Goal: Information Seeking & Learning: Find contact information

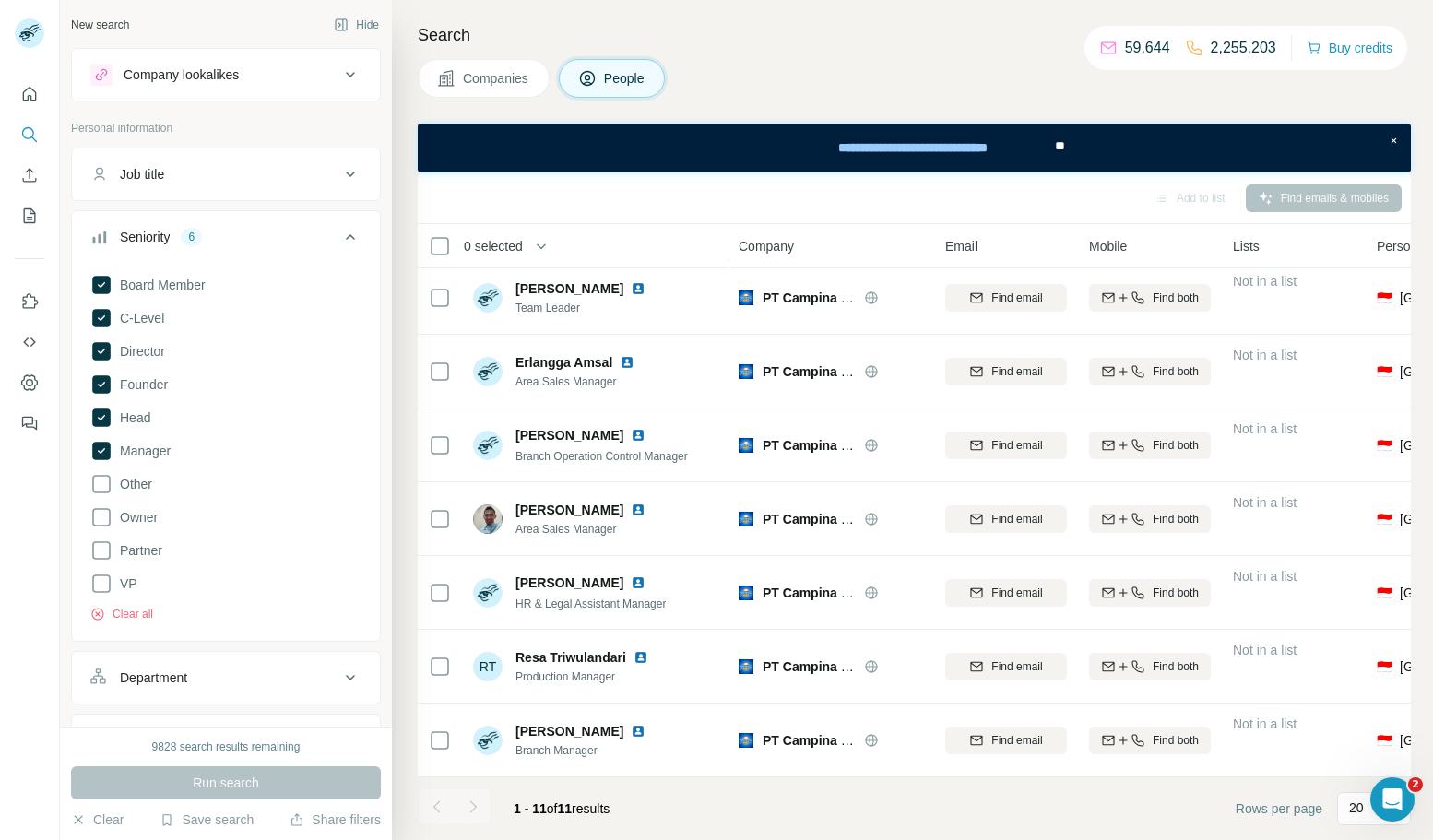
click at [484, 76] on span "Companies" at bounding box center [497, 78] width 67 height 18
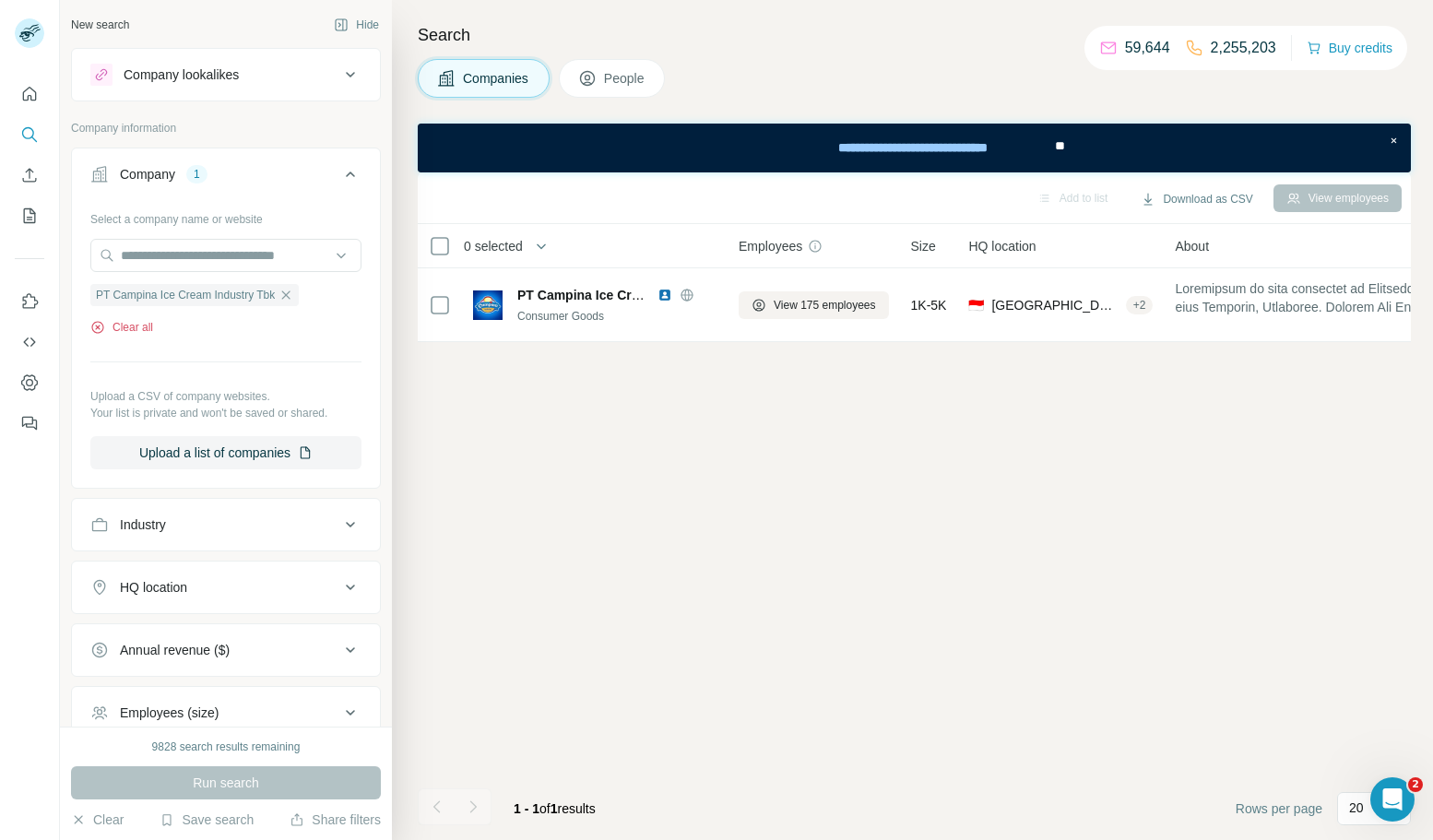
click at [102, 330] on icon "button" at bounding box center [97, 326] width 12 height 12
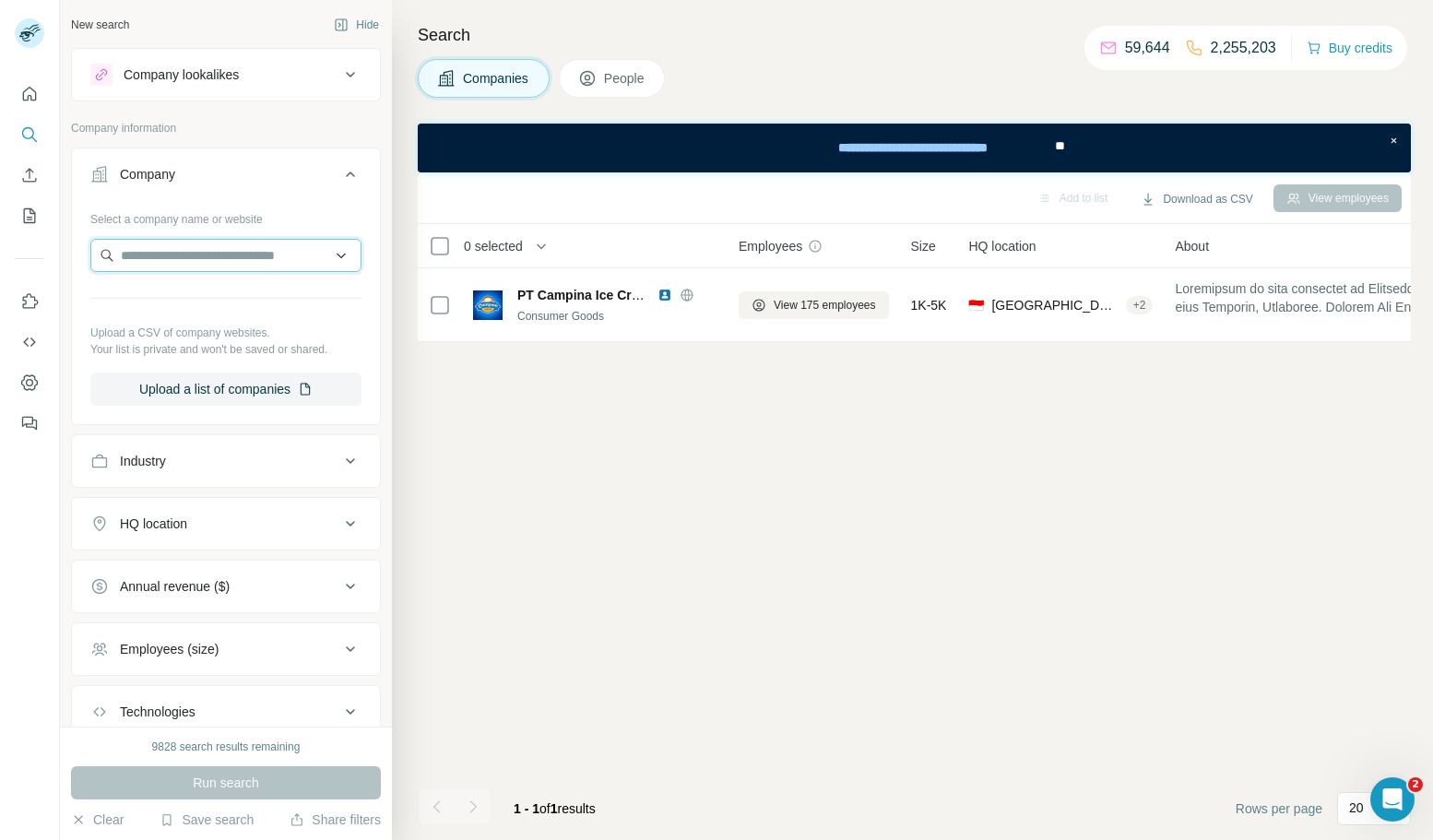
click at [209, 246] on input "text" at bounding box center [226, 255] width 271 height 33
type input "**********"
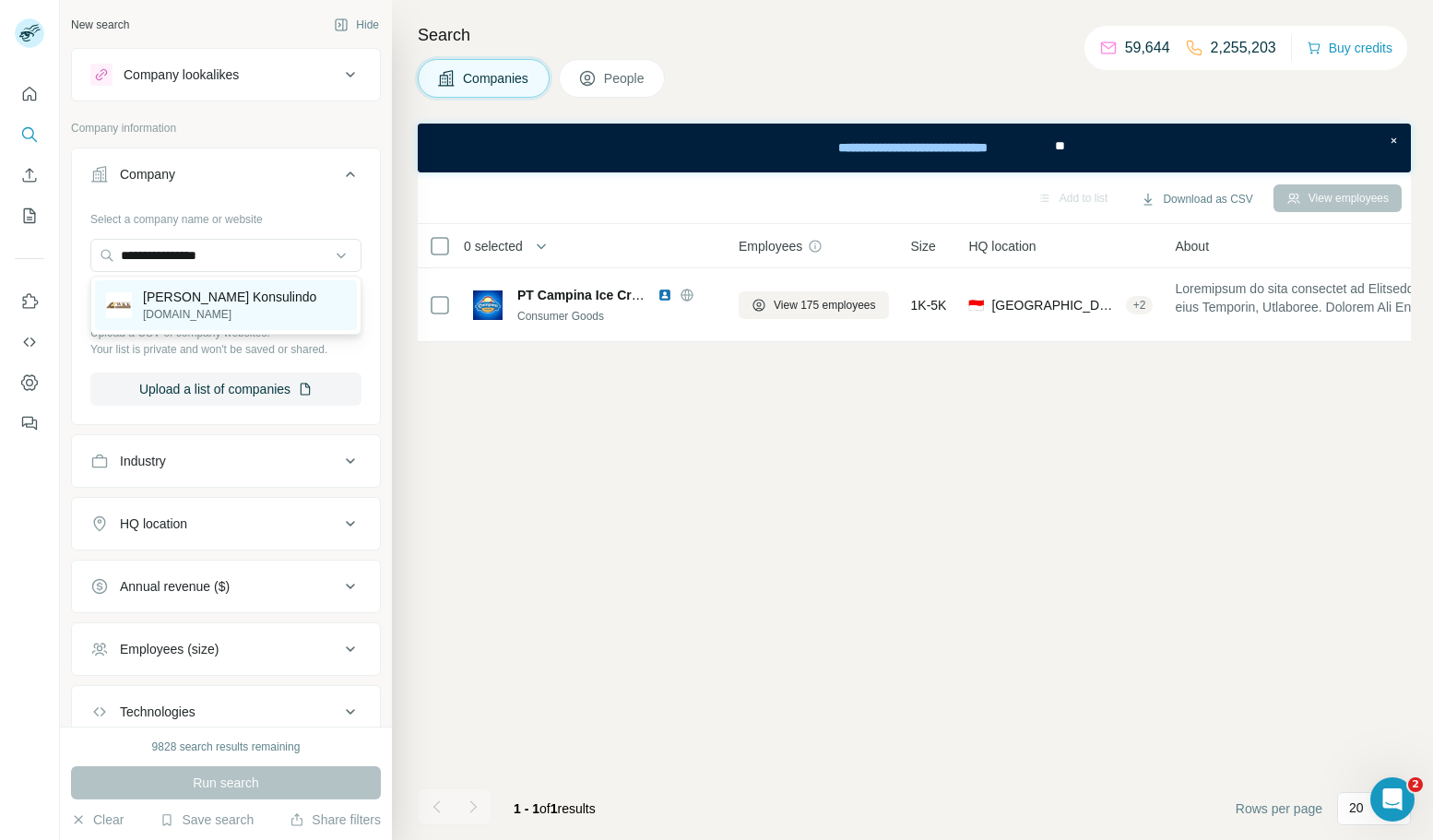
click at [275, 305] on p "[PERSON_NAME] Konsulindo" at bounding box center [230, 296] width 173 height 18
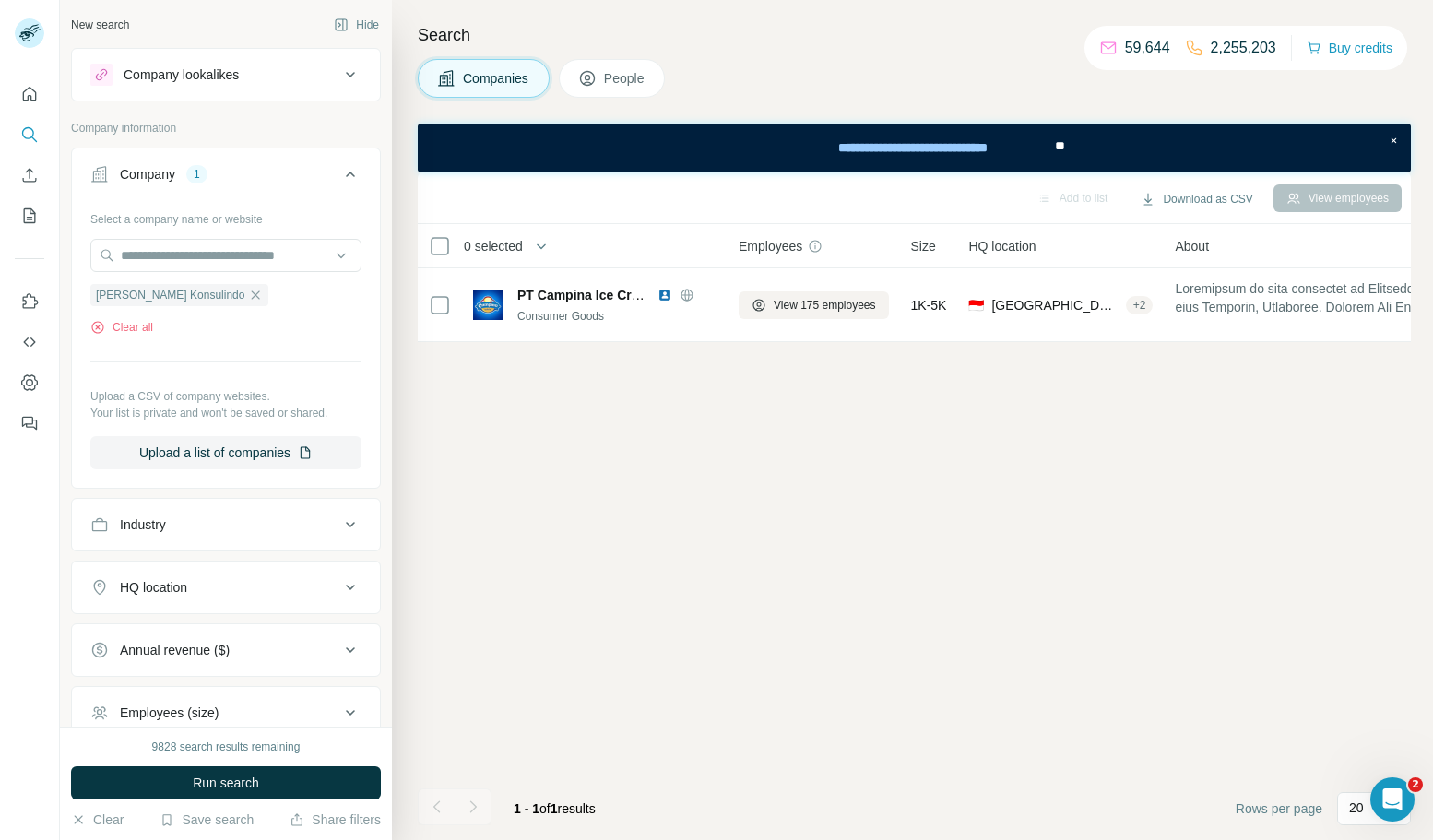
click at [204, 782] on span "Run search" at bounding box center [225, 782] width 66 height 18
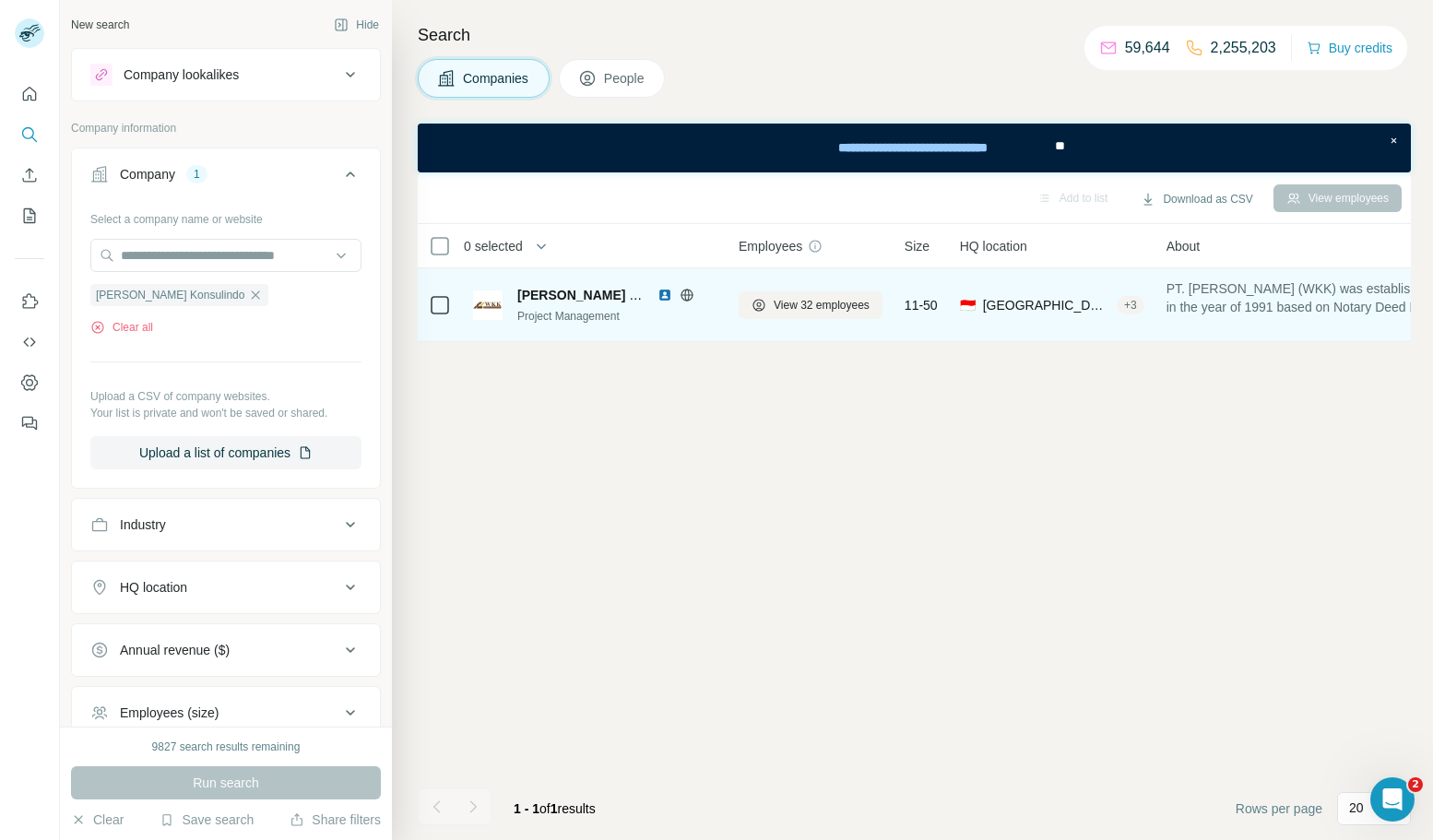
click at [668, 297] on img at bounding box center [664, 294] width 14 height 14
click at [805, 297] on span "View 32 employees" at bounding box center [822, 305] width 96 height 16
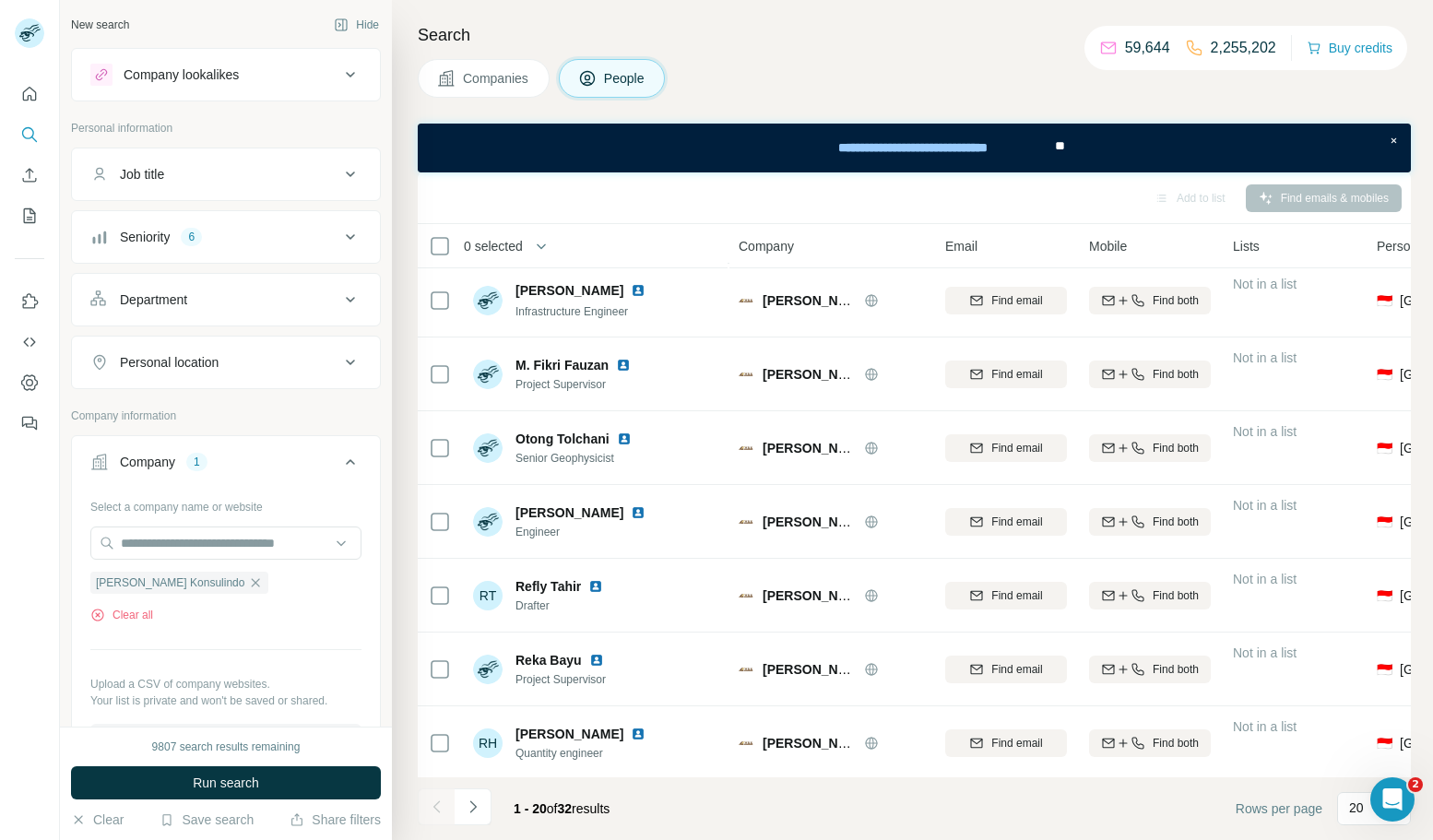
scroll to position [966, 0]
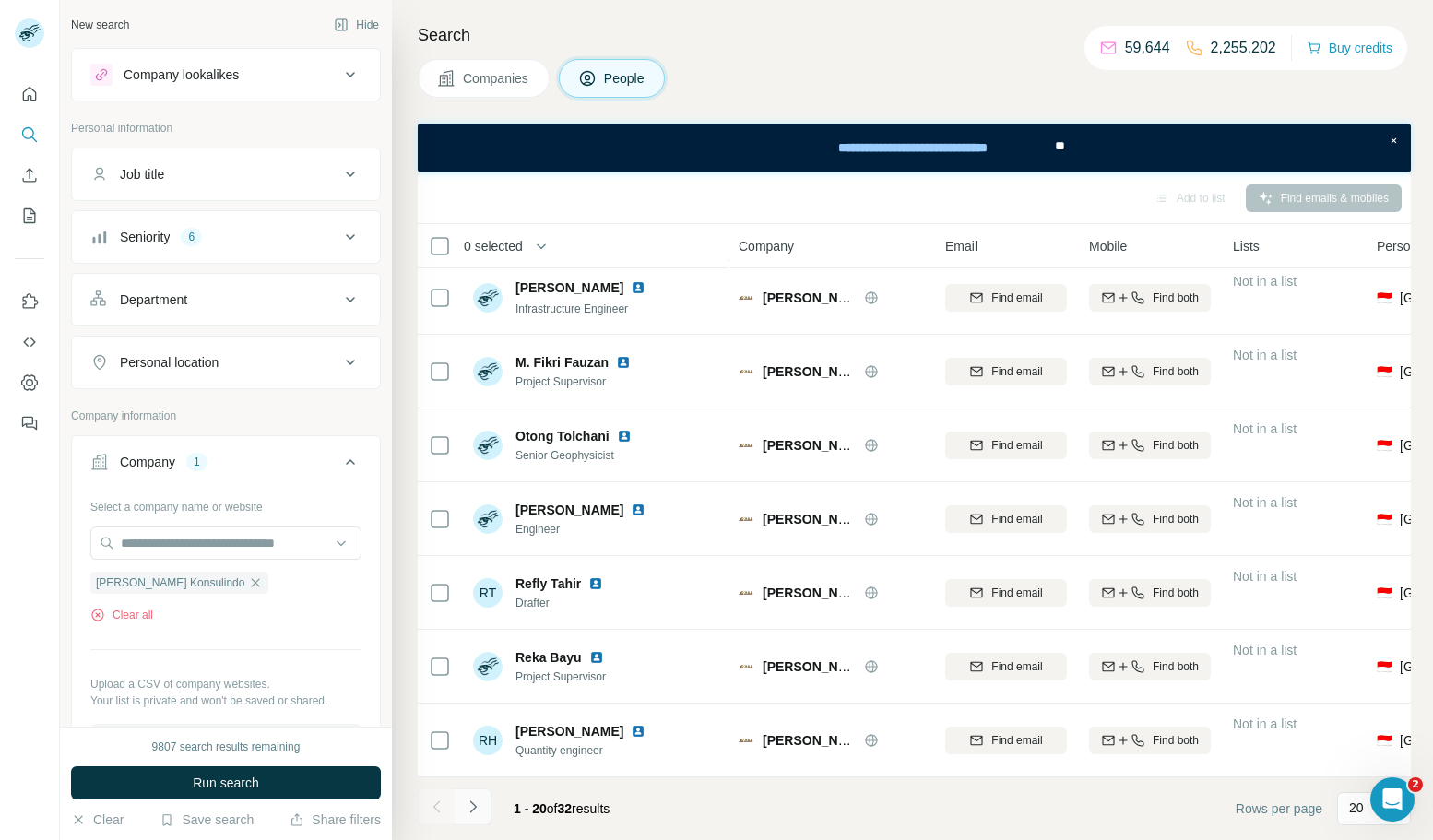
click at [474, 805] on icon "Navigate to next page" at bounding box center [473, 806] width 7 height 12
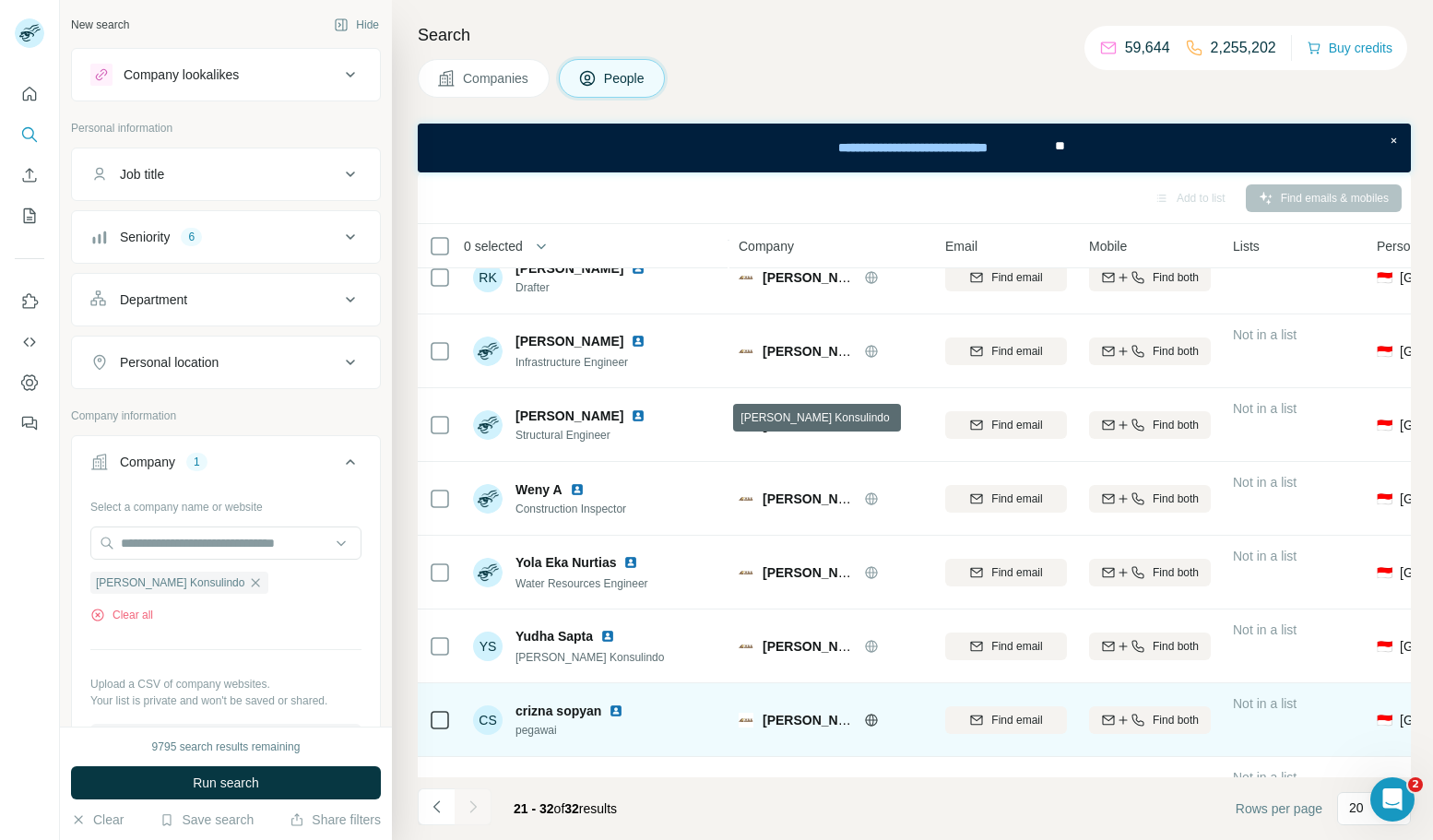
scroll to position [0, 0]
